Goal: Transaction & Acquisition: Purchase product/service

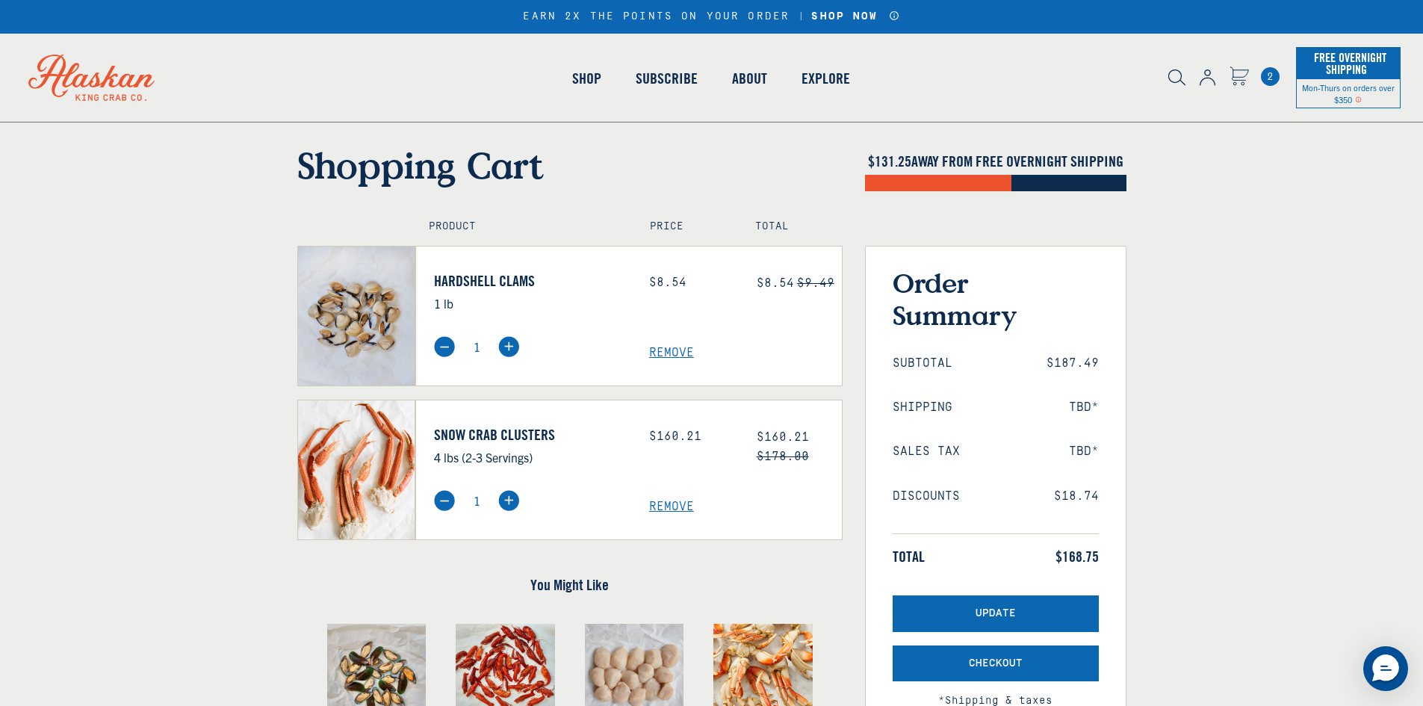
click at [672, 347] on span "Remove" at bounding box center [745, 353] width 193 height 14
